Goal: Task Accomplishment & Management: Manage account settings

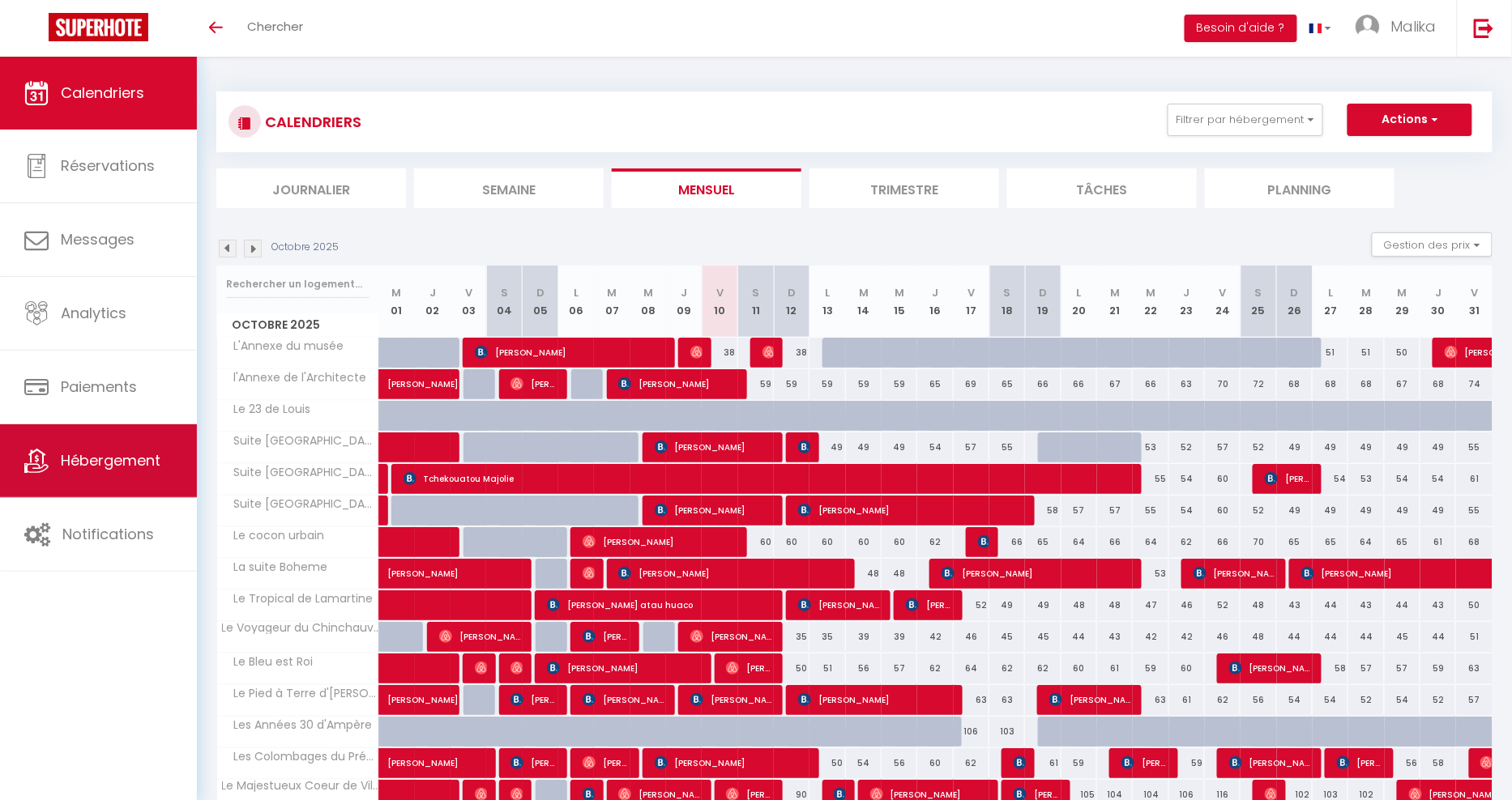
click at [141, 482] on link "Hébergement" at bounding box center [98, 460] width 197 height 73
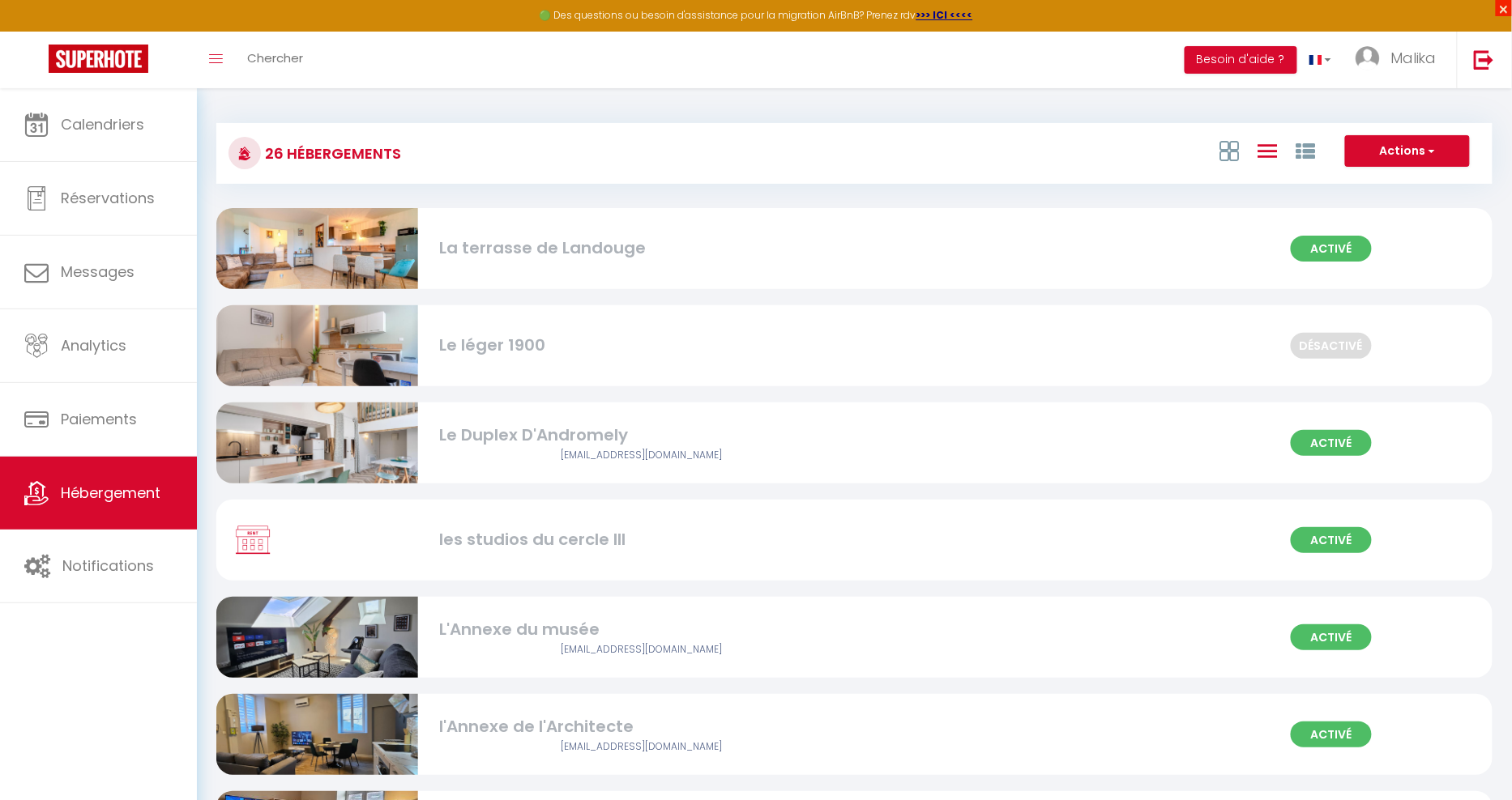
click at [1506, 7] on span "×" at bounding box center [1504, 8] width 17 height 17
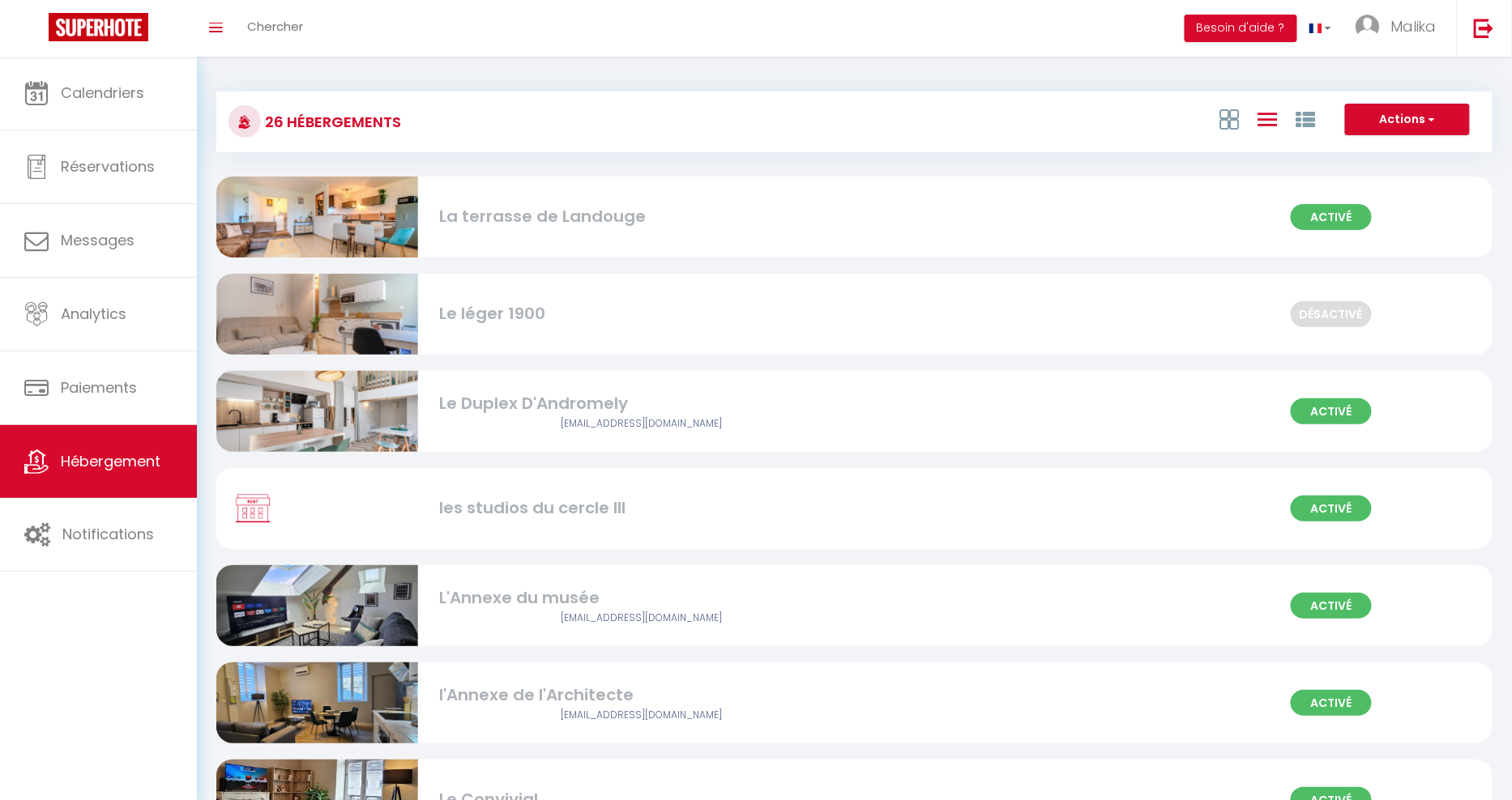
click at [587, 220] on div "La terrasse de Landouge" at bounding box center [641, 216] width 404 height 25
select select "3"
select select "2"
select select "1"
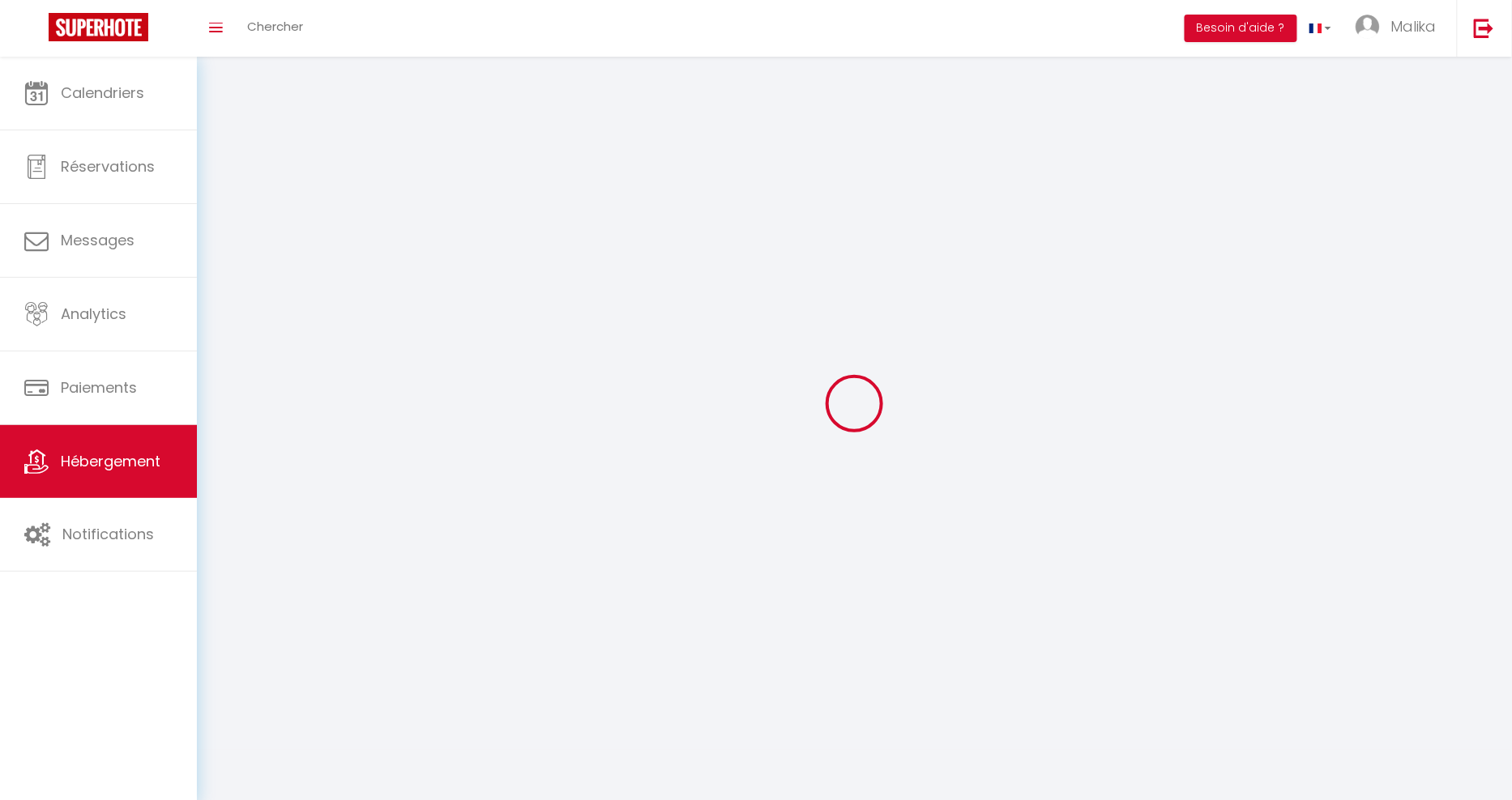
select select
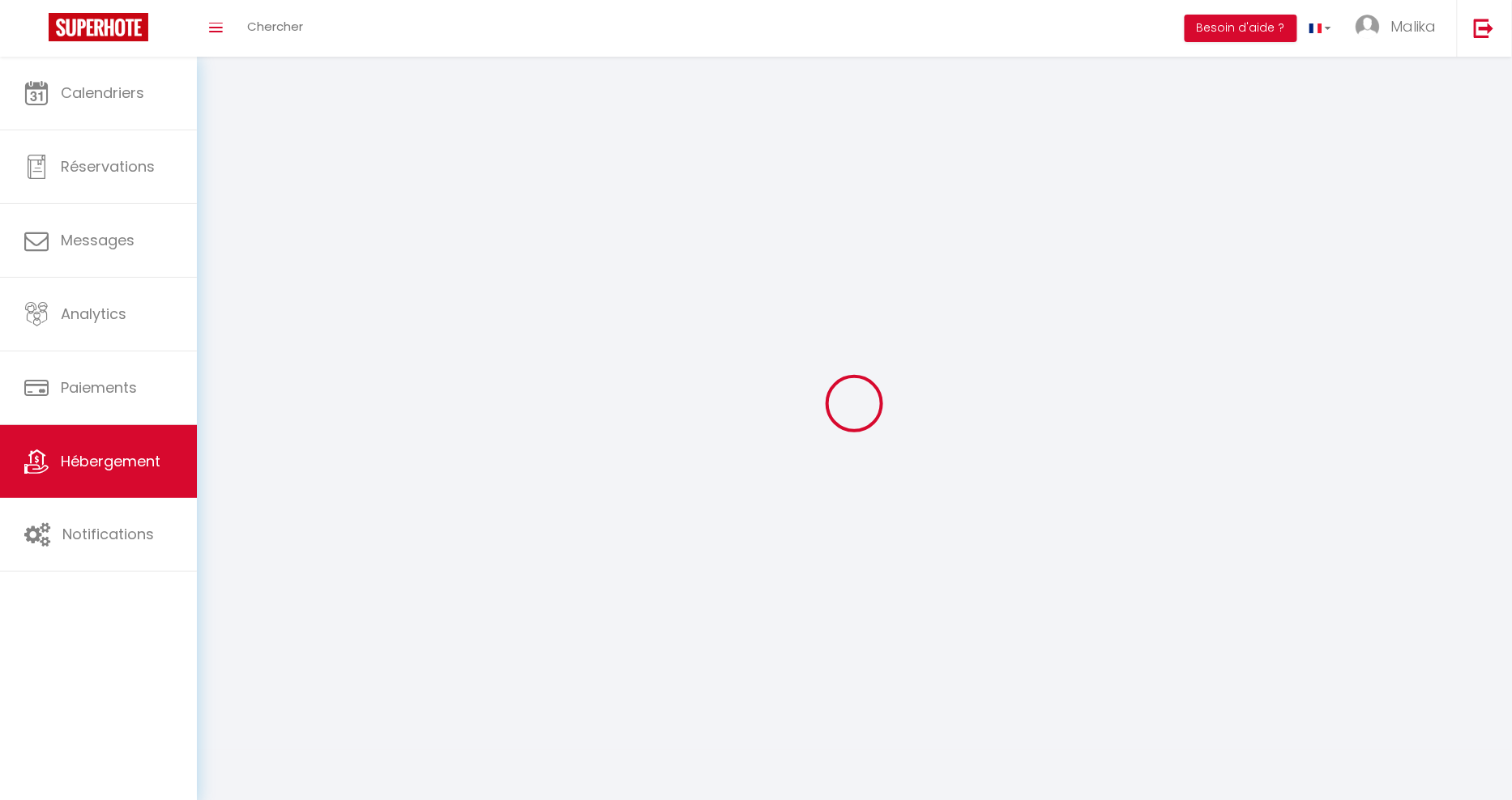
select select
checkbox input "false"
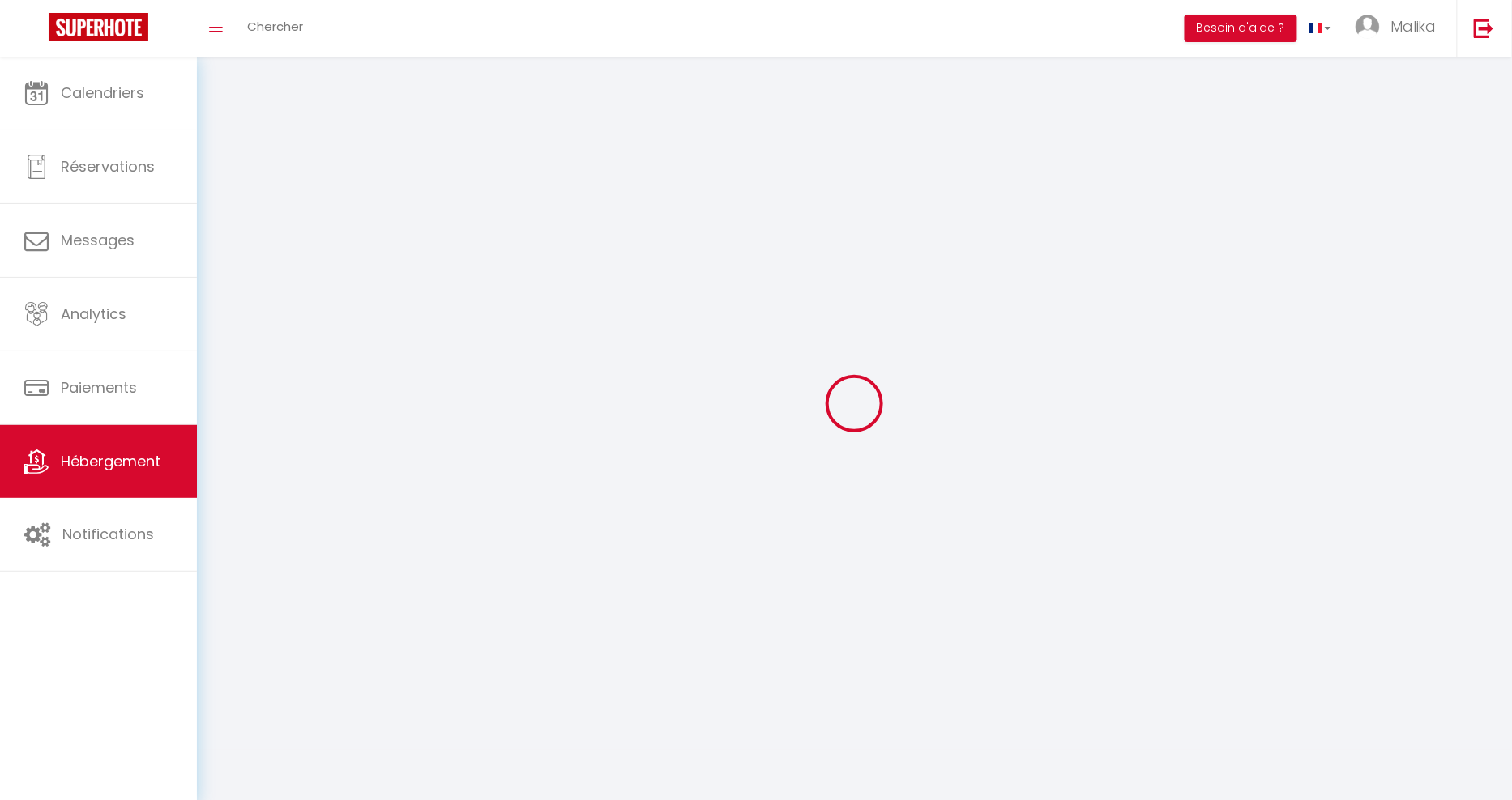
select select
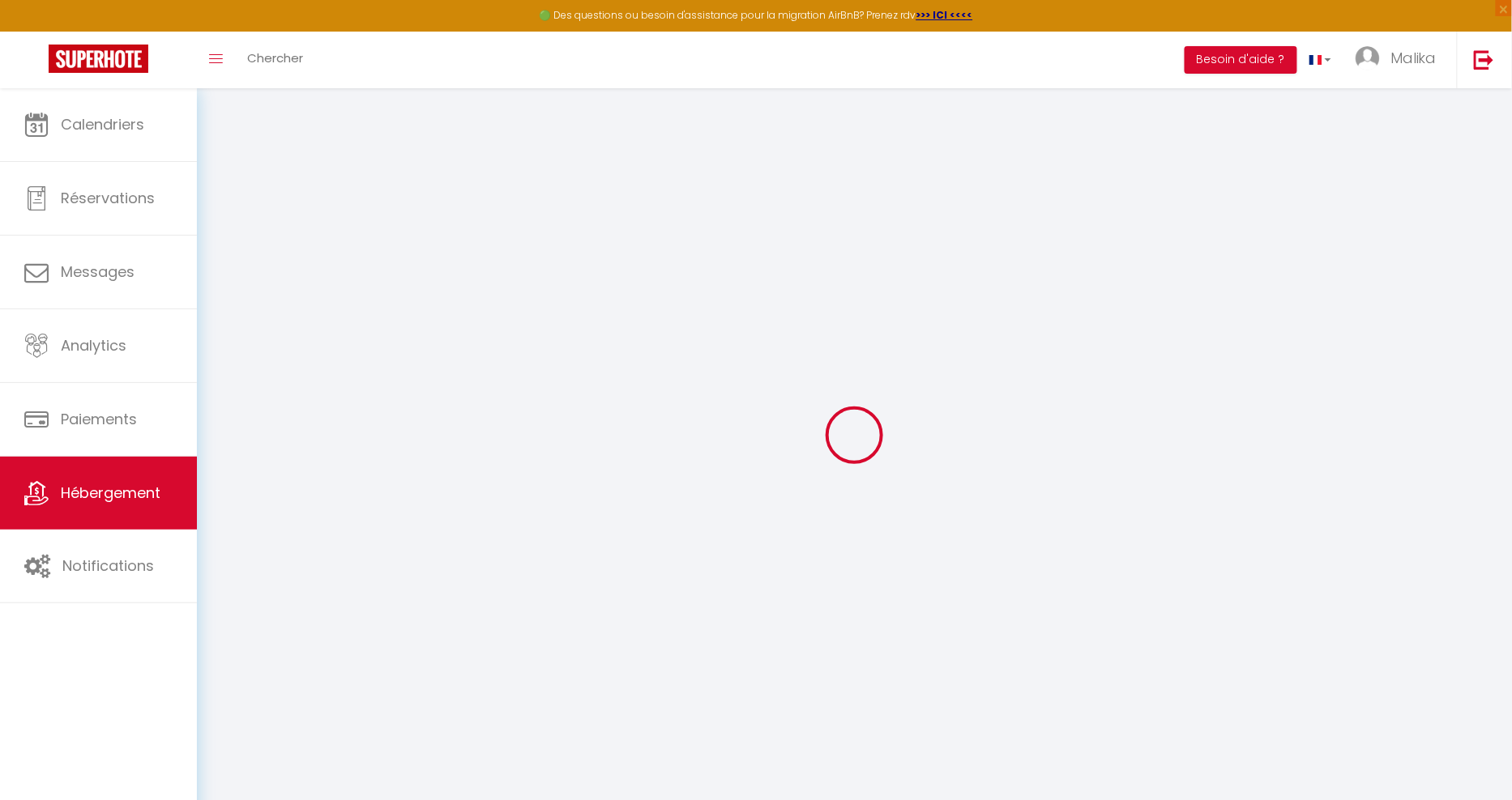
select select "+ 15 %"
select select "+ 17 %"
select select
checkbox input "false"
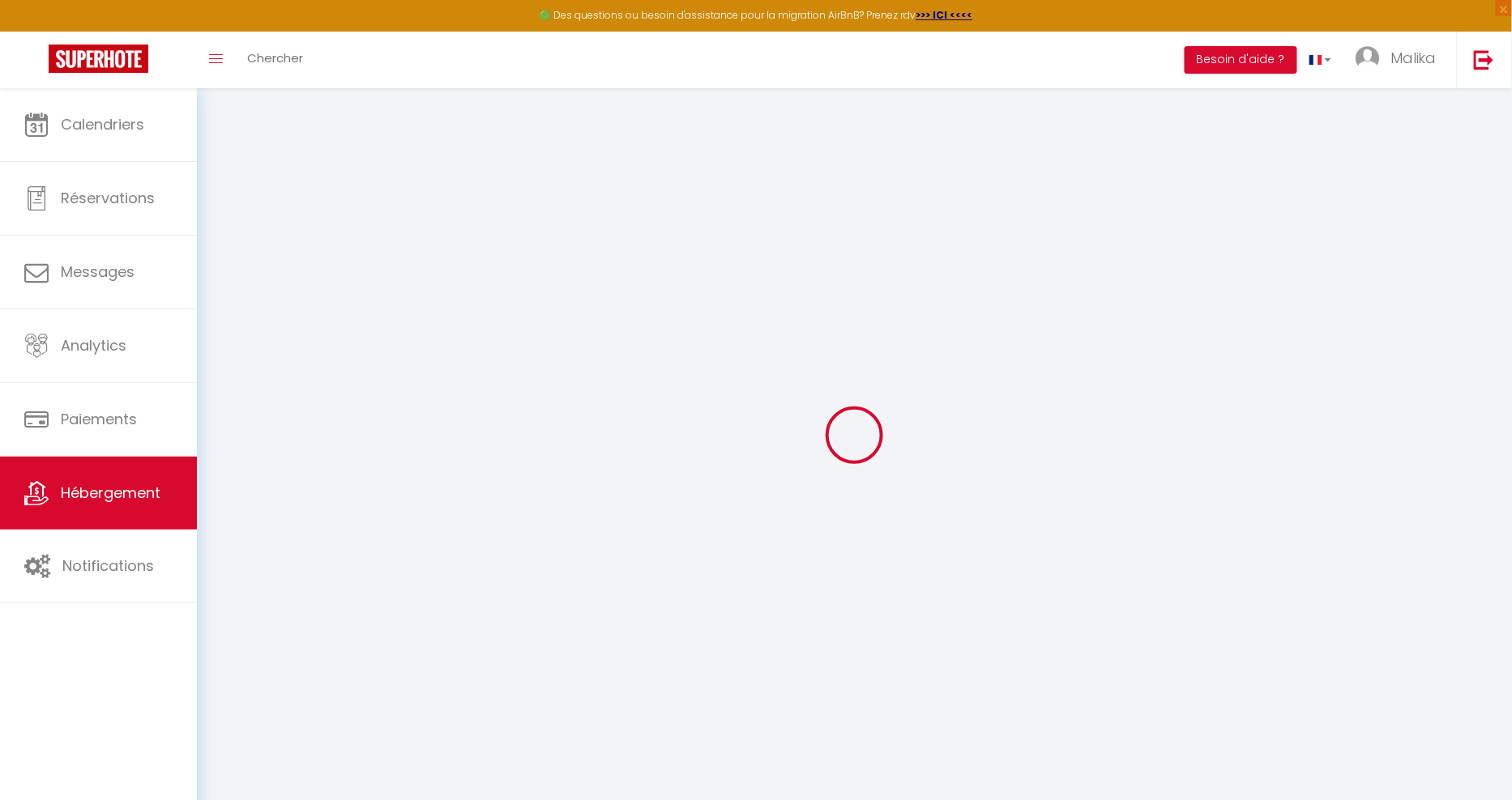
checkbox input "false"
select select
checkbox input "false"
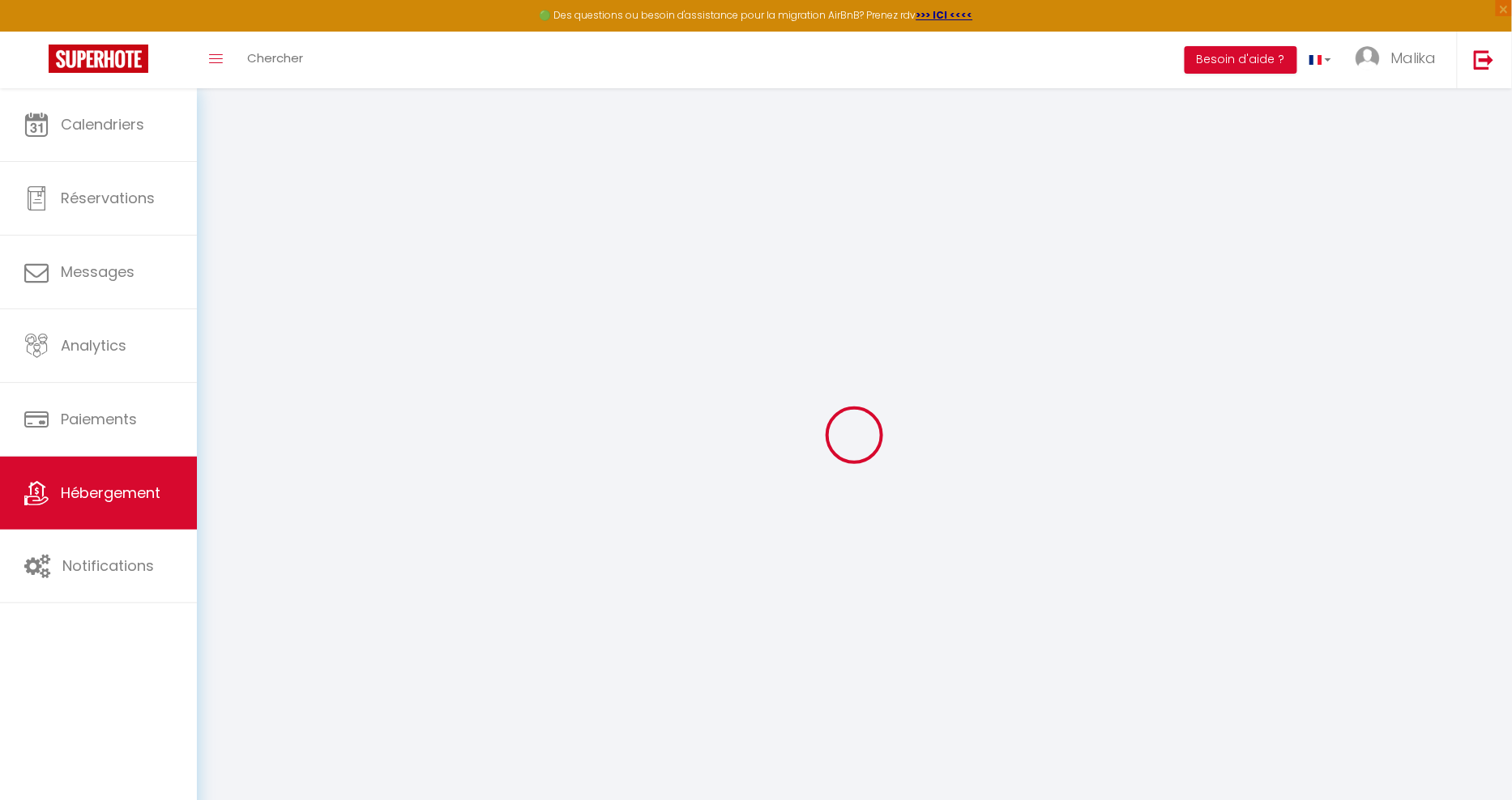
checkbox input "false"
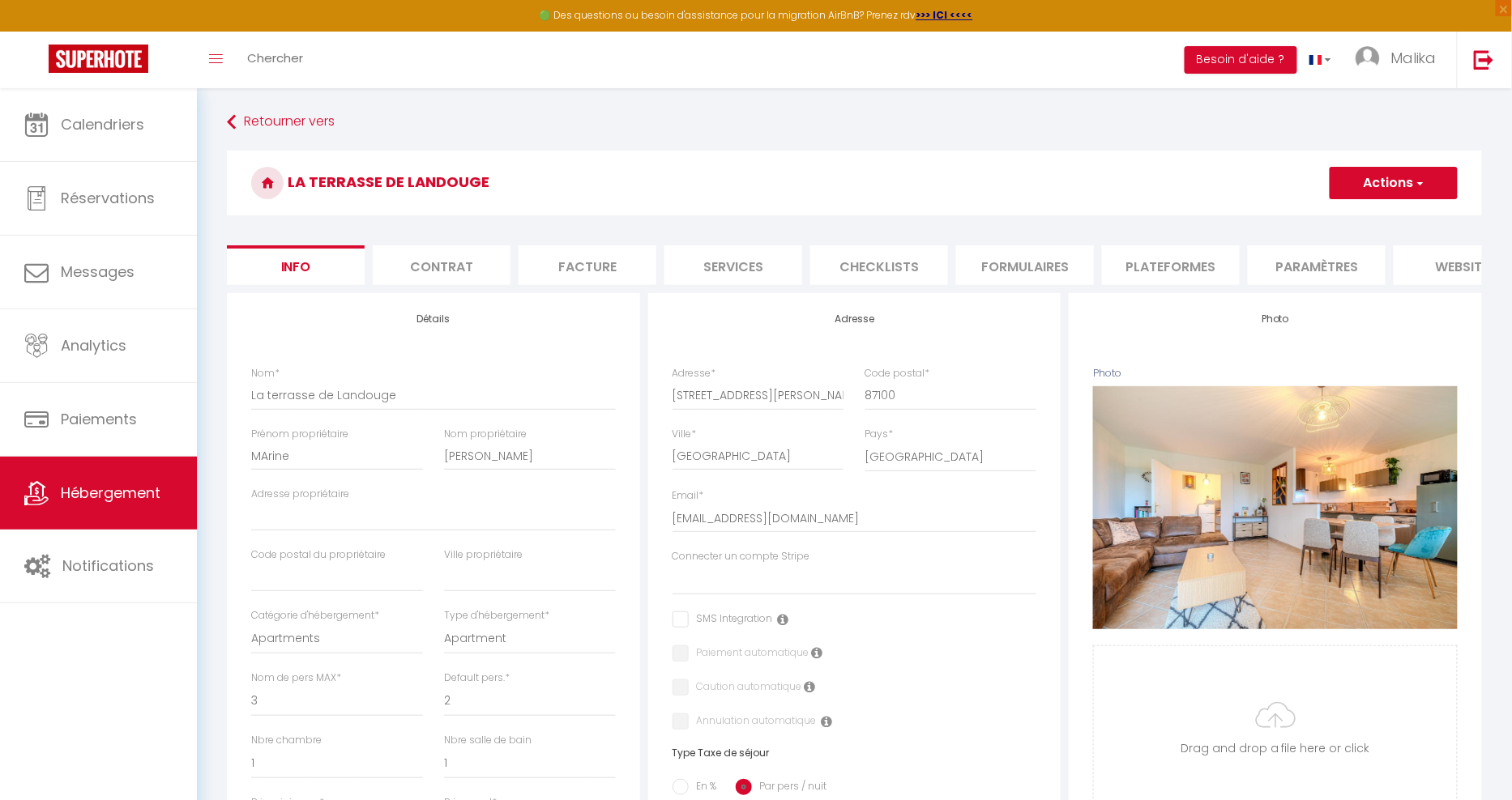
select select
checkbox input "false"
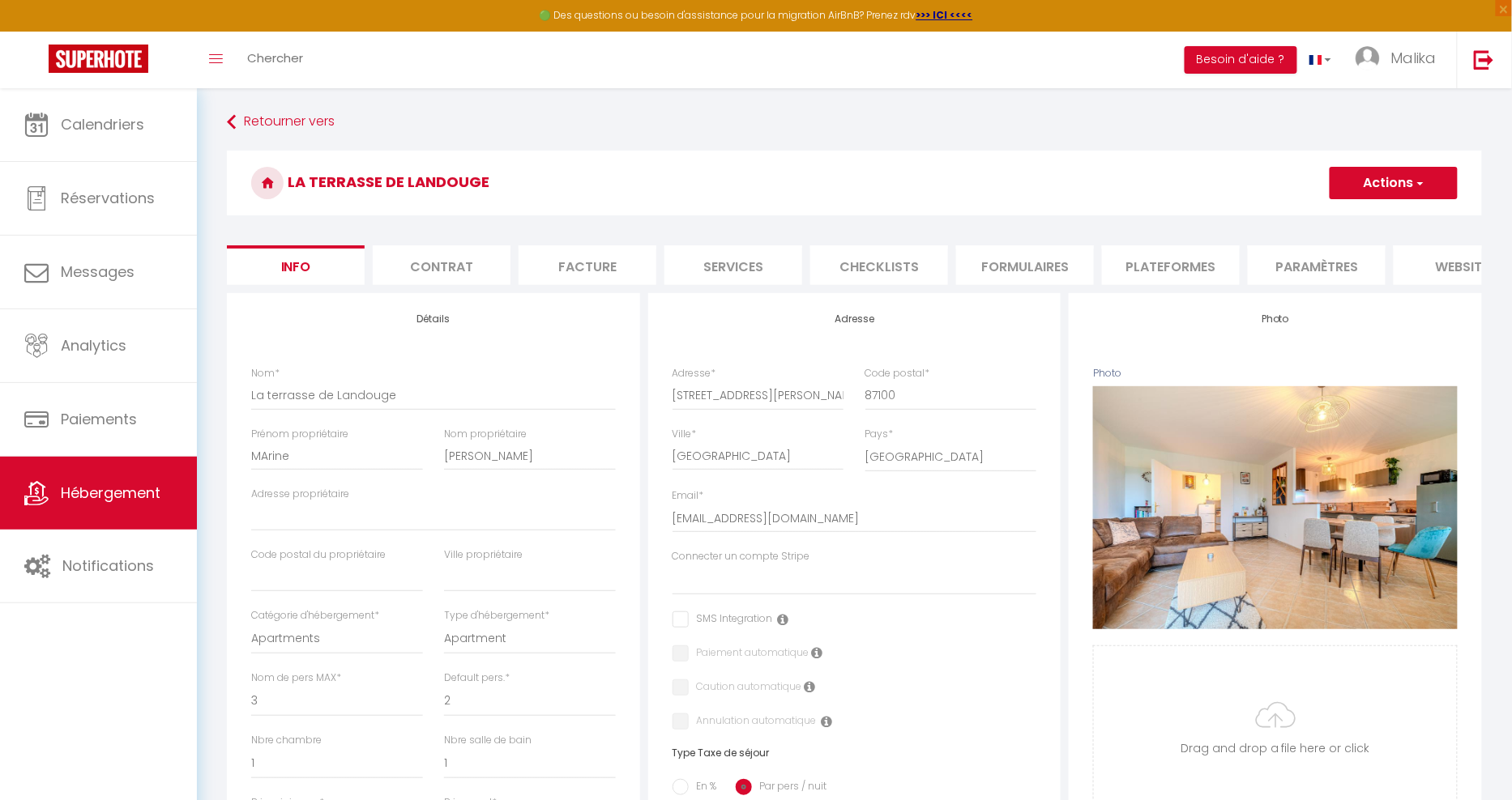
click at [1183, 272] on li "Plateformes" at bounding box center [1170, 265] width 138 height 40
